Goal: Check status: Verify the current state of an ongoing process or item

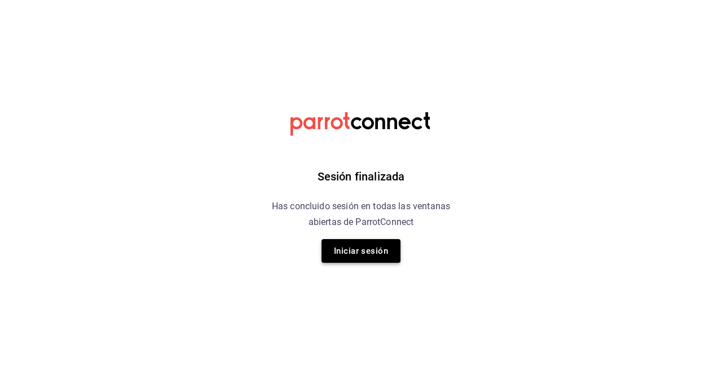
click at [364, 248] on button "Iniciar sesión" at bounding box center [361, 251] width 79 height 24
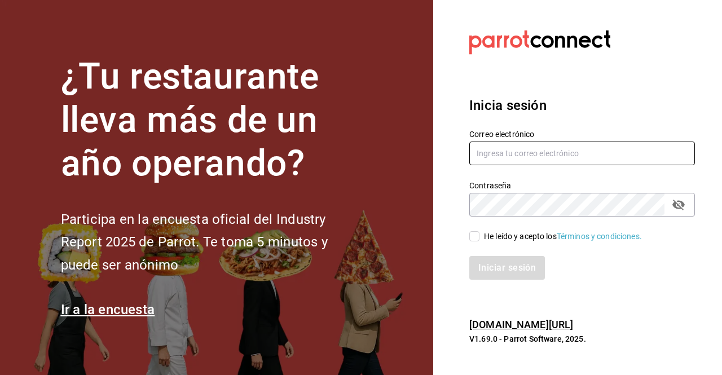
click at [538, 153] on input "text" at bounding box center [582, 154] width 226 height 24
type input "[EMAIL_ADDRESS][DOMAIN_NAME]"
click at [474, 236] on input "He leído y acepto los Términos y condiciones." at bounding box center [474, 236] width 10 height 10
checkbox input "true"
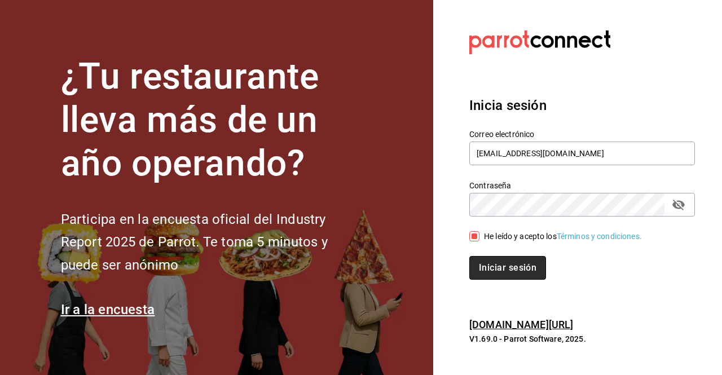
click at [491, 265] on button "Iniciar sesión" at bounding box center [507, 268] width 77 height 24
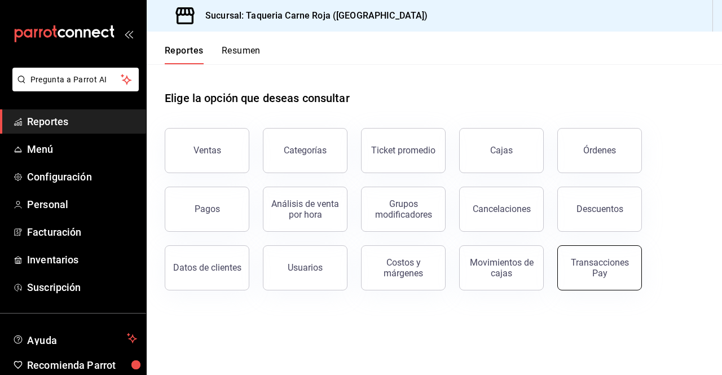
click at [604, 264] on div "Transacciones Pay" at bounding box center [600, 267] width 70 height 21
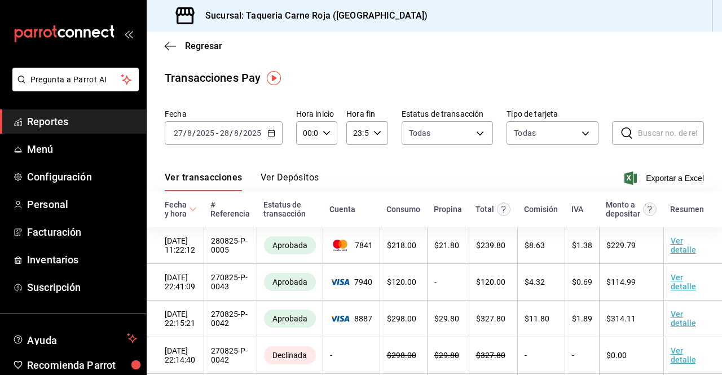
click at [289, 183] on button "Ver Depósitos" at bounding box center [290, 181] width 59 height 19
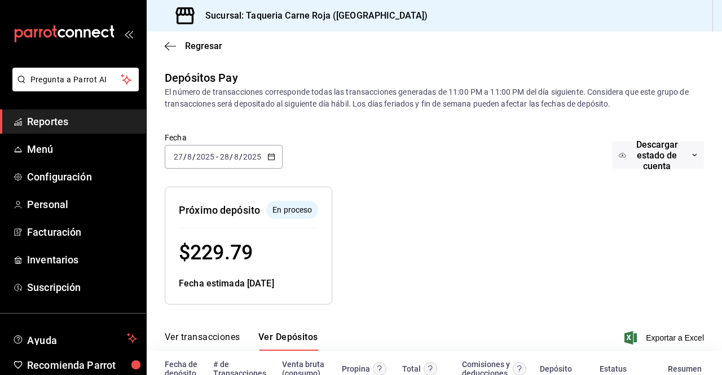
click at [273, 158] on icon "button" at bounding box center [271, 157] width 8 height 8
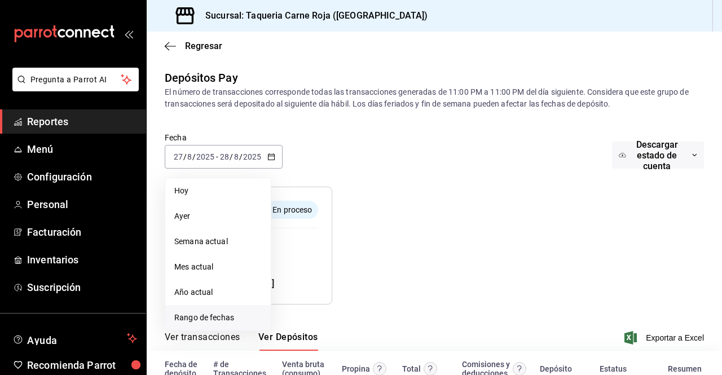
click at [218, 323] on span "Rango de fechas" at bounding box center [217, 318] width 87 height 12
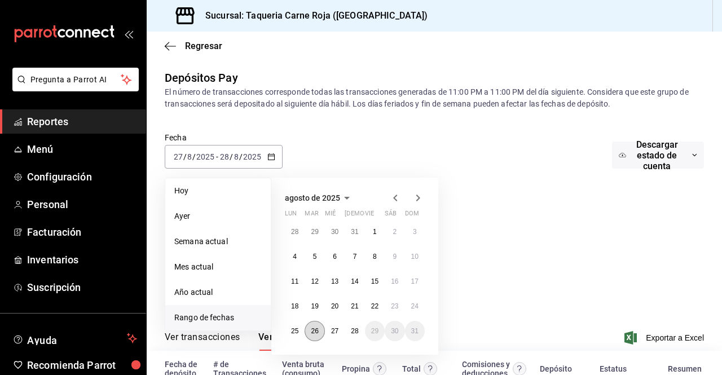
click at [314, 334] on abbr "26" at bounding box center [314, 331] width 7 height 8
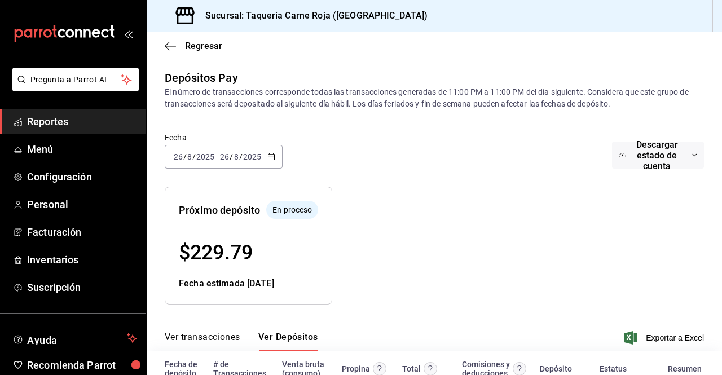
scroll to position [77, 0]
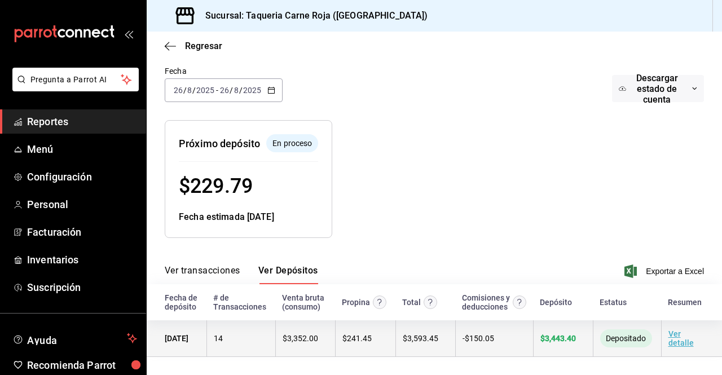
click at [670, 344] on link "Ver detalle" at bounding box center [680, 338] width 25 height 18
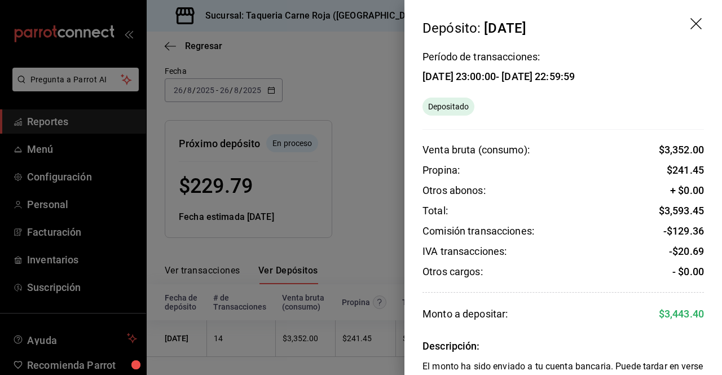
click at [690, 30] on icon "drag" at bounding box center [697, 25] width 14 height 14
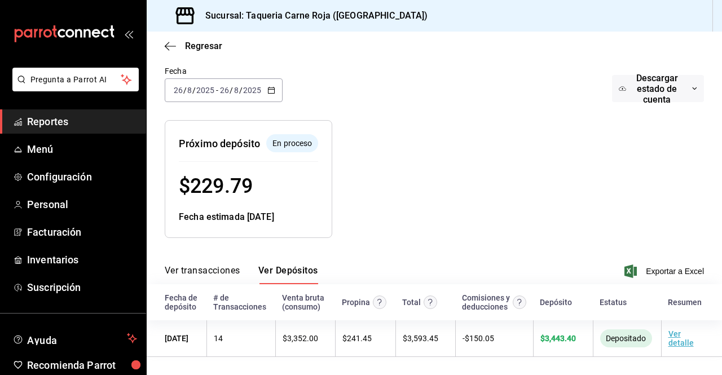
click at [274, 86] on icon "button" at bounding box center [271, 90] width 8 height 8
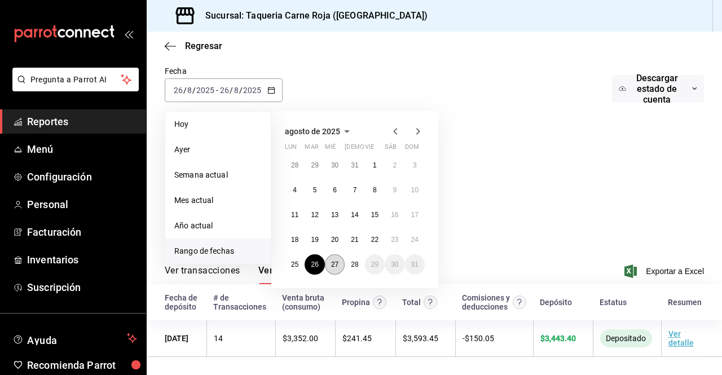
click at [337, 258] on button "27" at bounding box center [335, 264] width 20 height 20
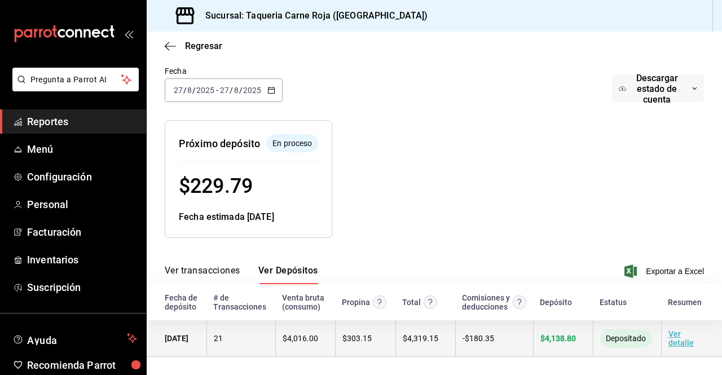
click at [678, 341] on link "Ver detalle" at bounding box center [680, 338] width 25 height 18
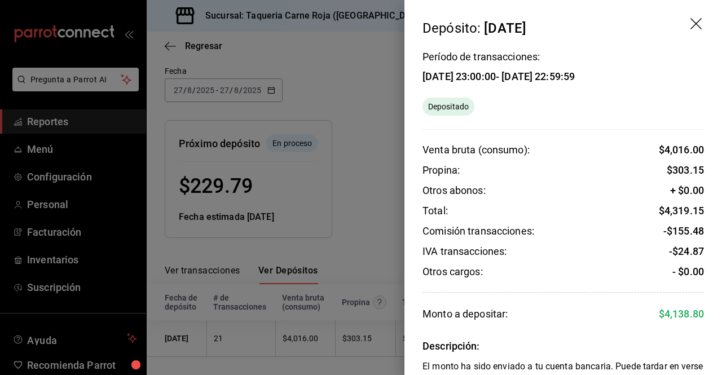
click at [355, 190] on div at bounding box center [361, 187] width 722 height 375
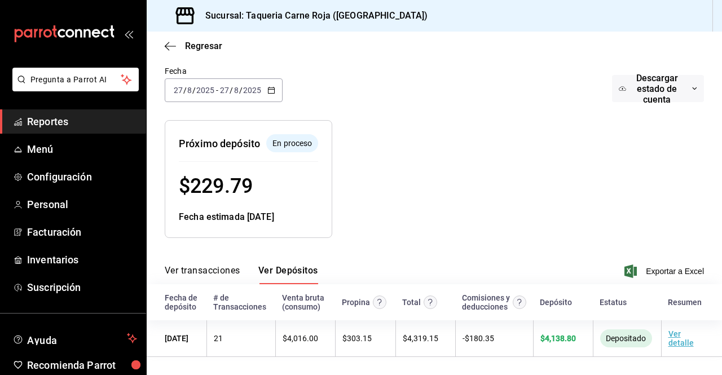
click at [271, 86] on icon "button" at bounding box center [271, 90] width 8 height 8
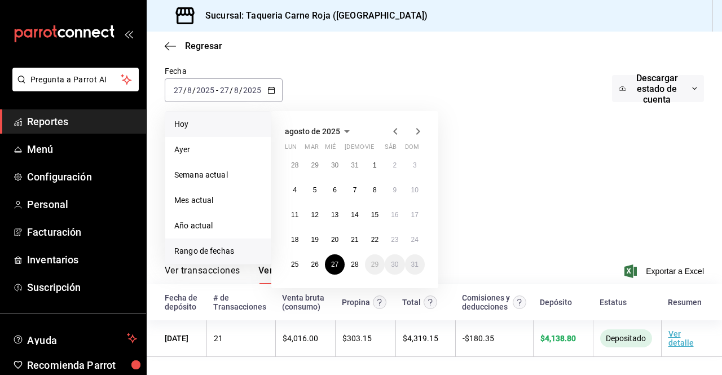
click at [226, 119] on span "Hoy" at bounding box center [217, 124] width 87 height 12
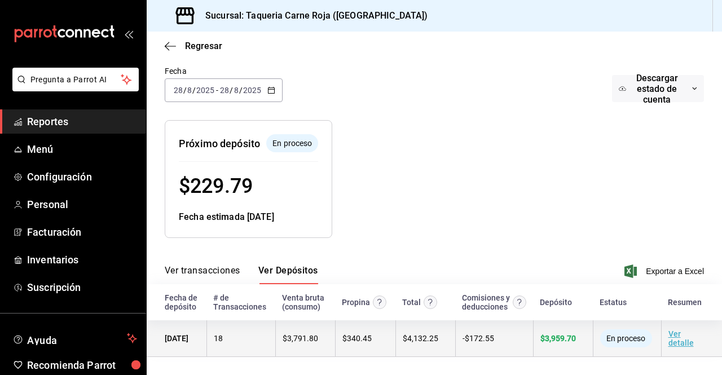
click at [672, 341] on link "Ver detalle" at bounding box center [680, 338] width 25 height 18
